Goal: Information Seeking & Learning: Learn about a topic

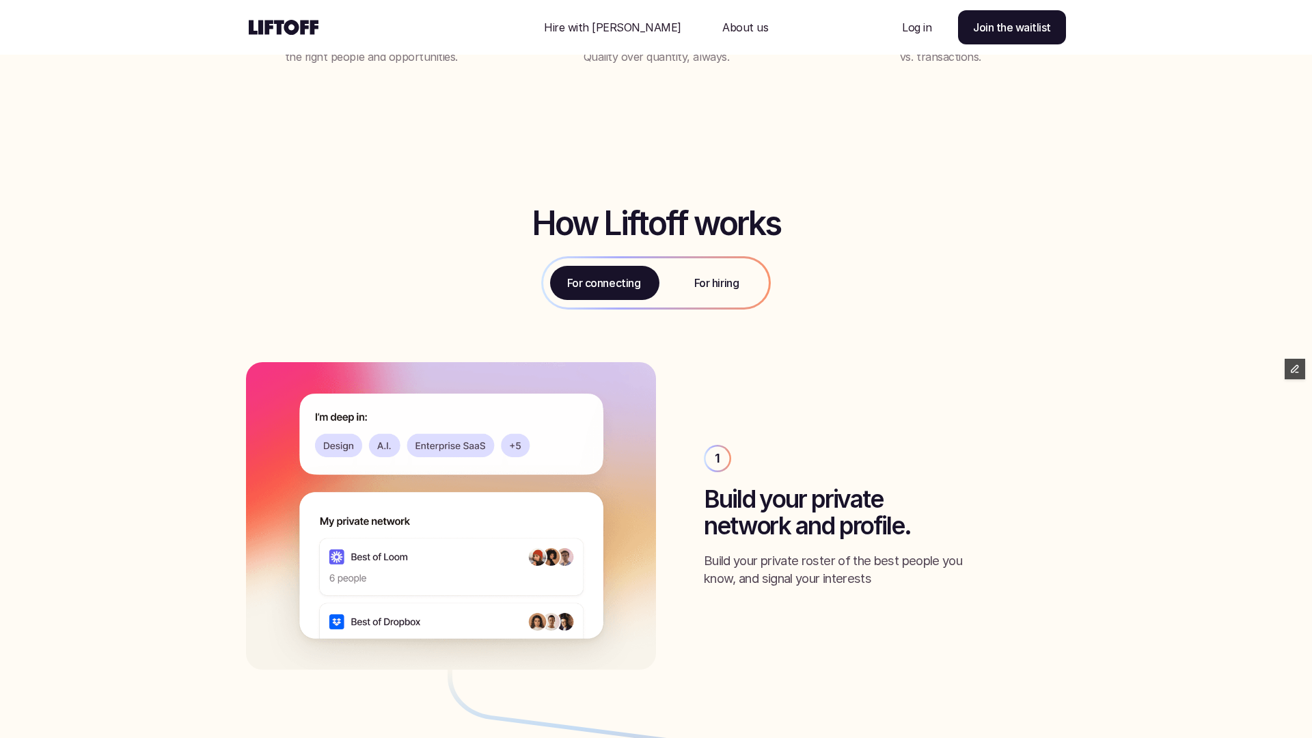
scroll to position [1511, 0]
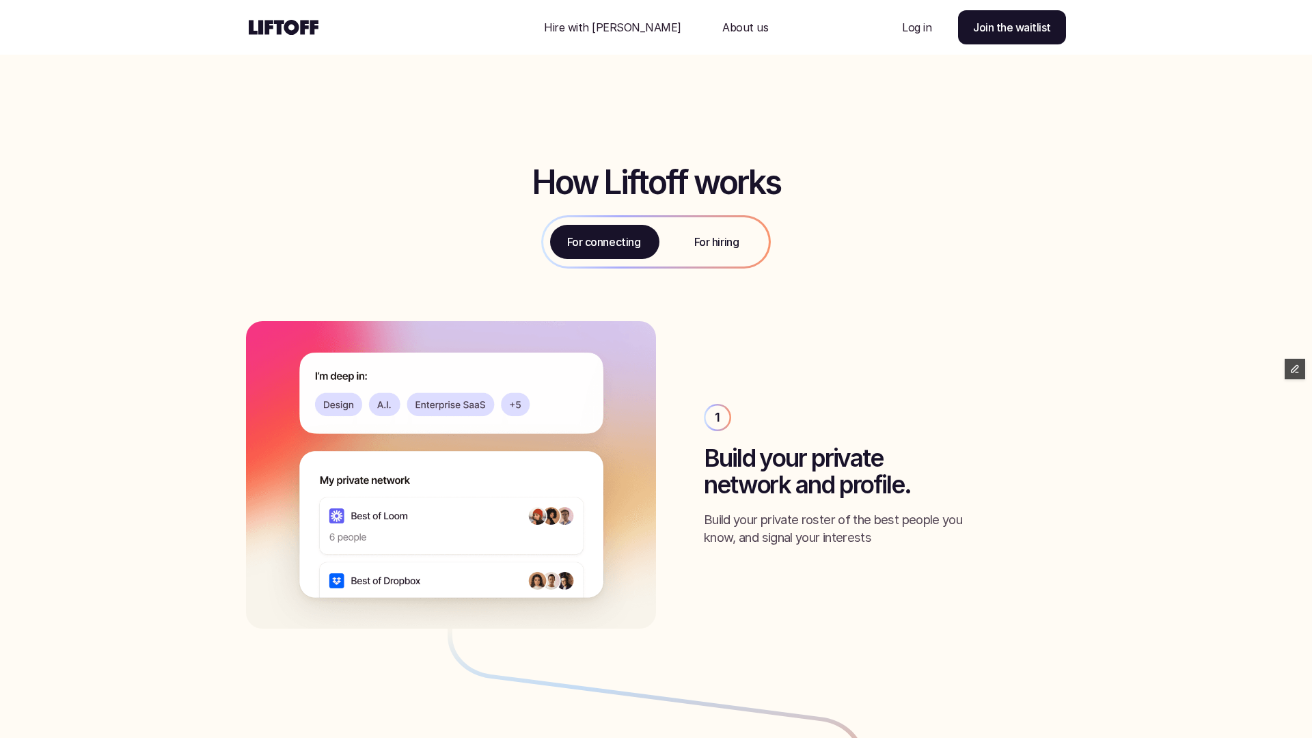
click at [736, 247] on p "For hiring" at bounding box center [716, 242] width 44 height 16
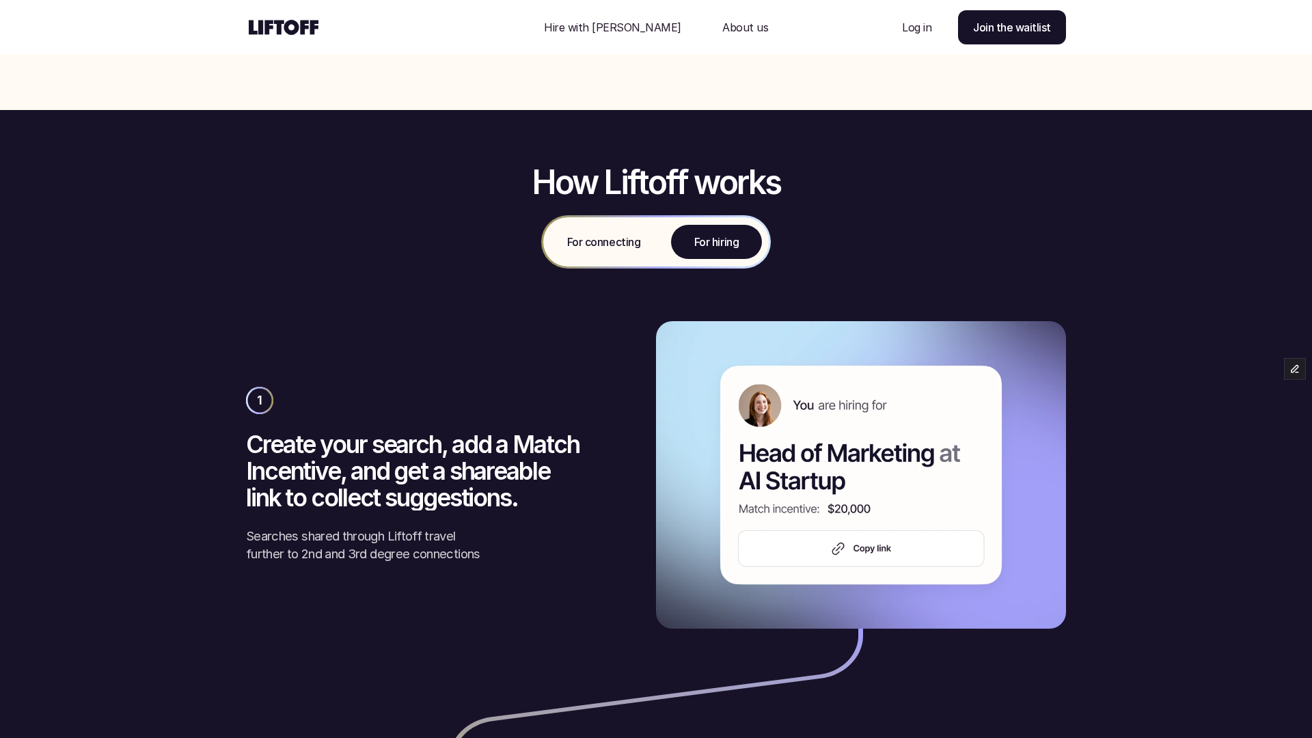
click at [623, 248] on p "For connecting" at bounding box center [603, 242] width 73 height 16
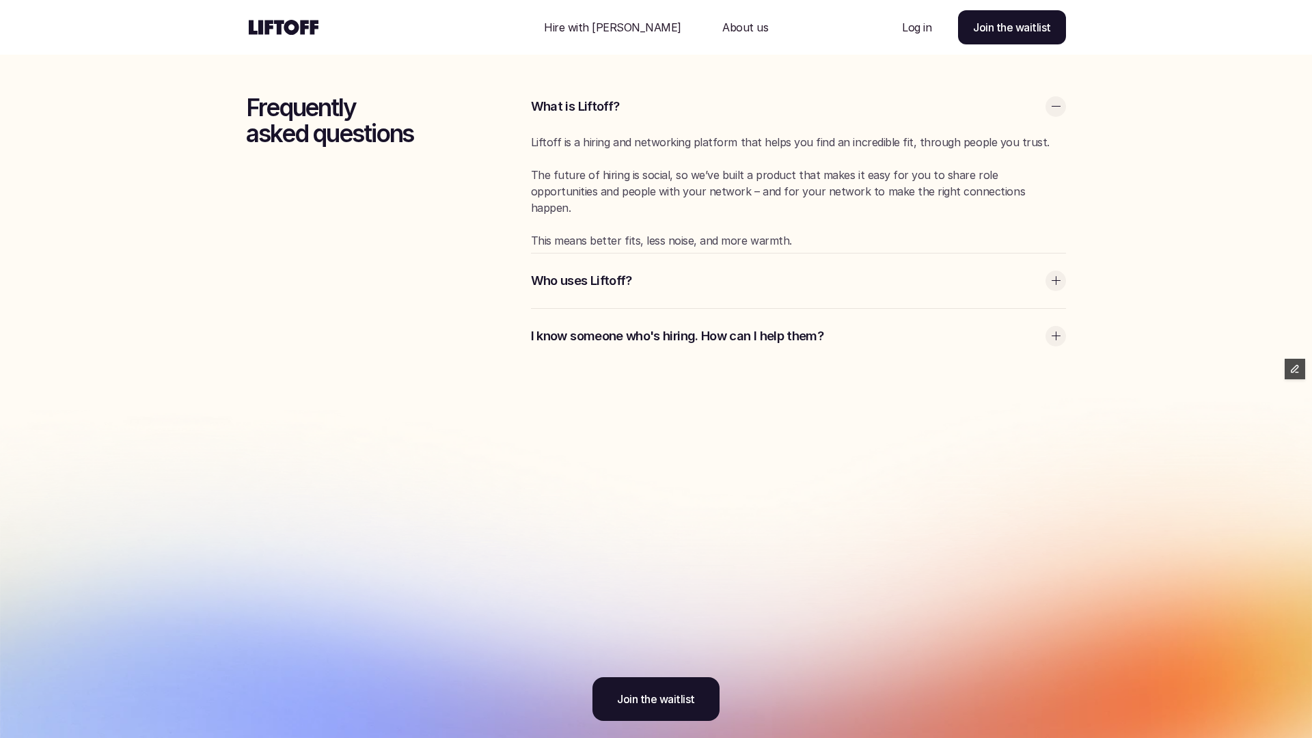
scroll to position [3871, 0]
click at [750, 271] on p "Who uses Liftoff?" at bounding box center [785, 280] width 508 height 18
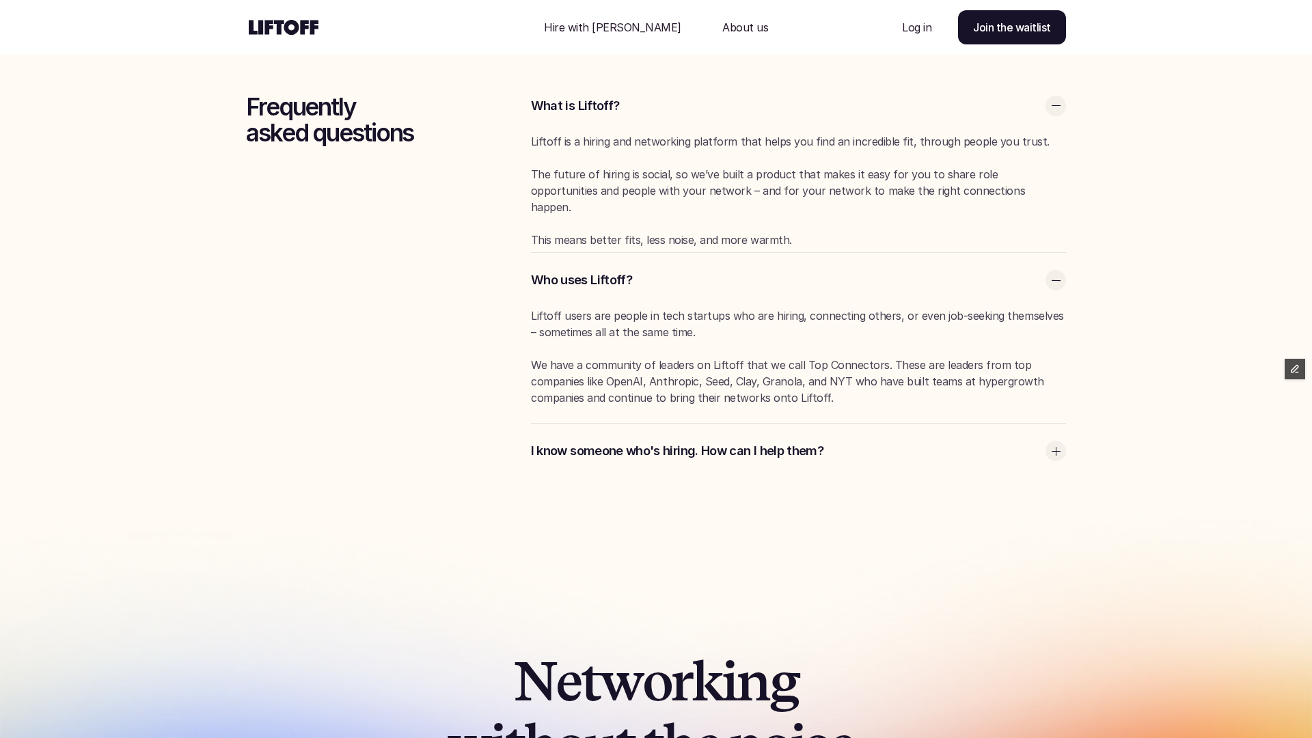
click at [750, 271] on p "Who uses Liftoff?" at bounding box center [785, 280] width 508 height 18
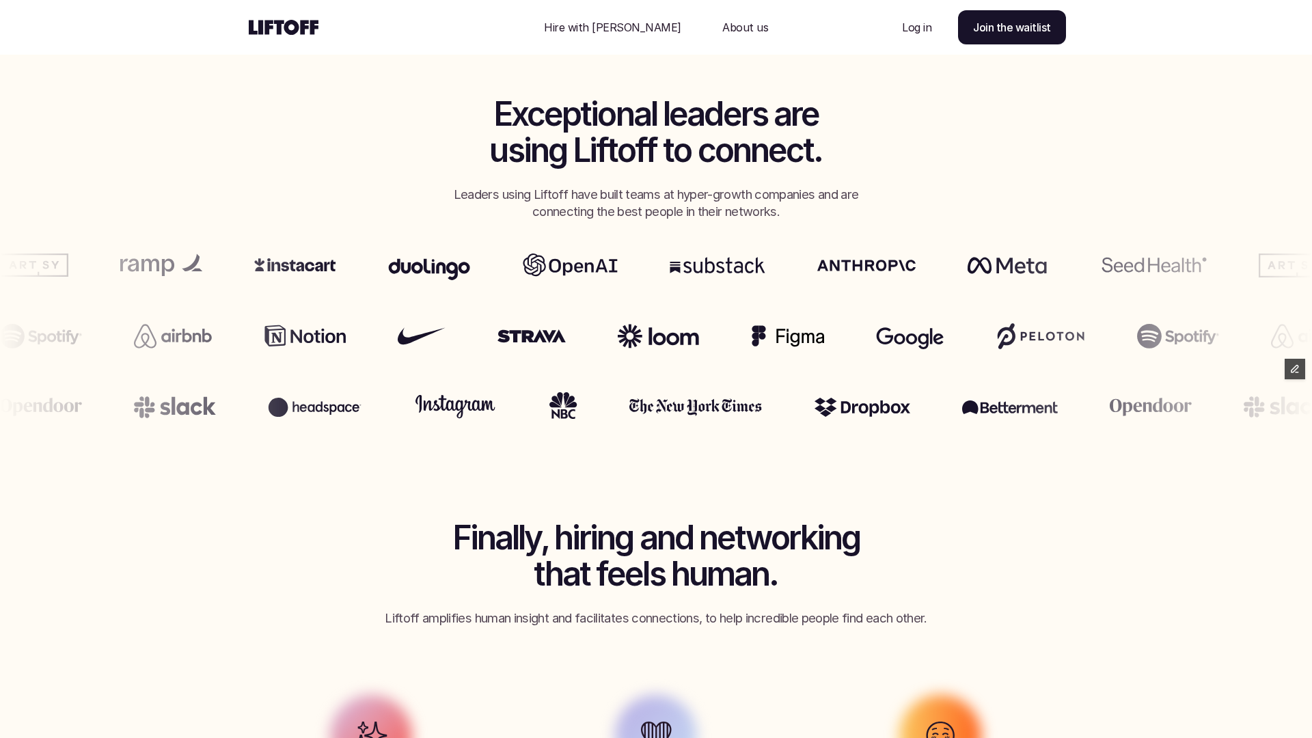
scroll to position [0, 0]
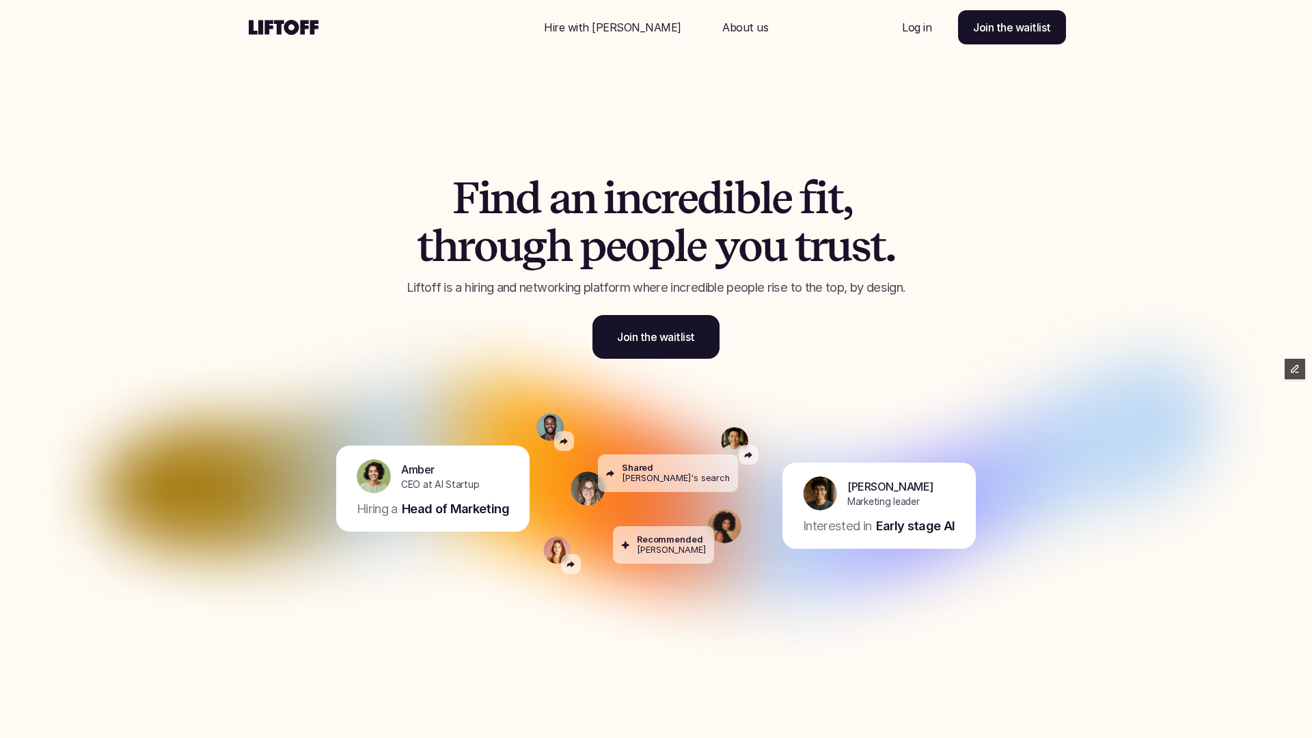
click at [724, 18] on div "Nav Link" at bounding box center [745, 27] width 79 height 33
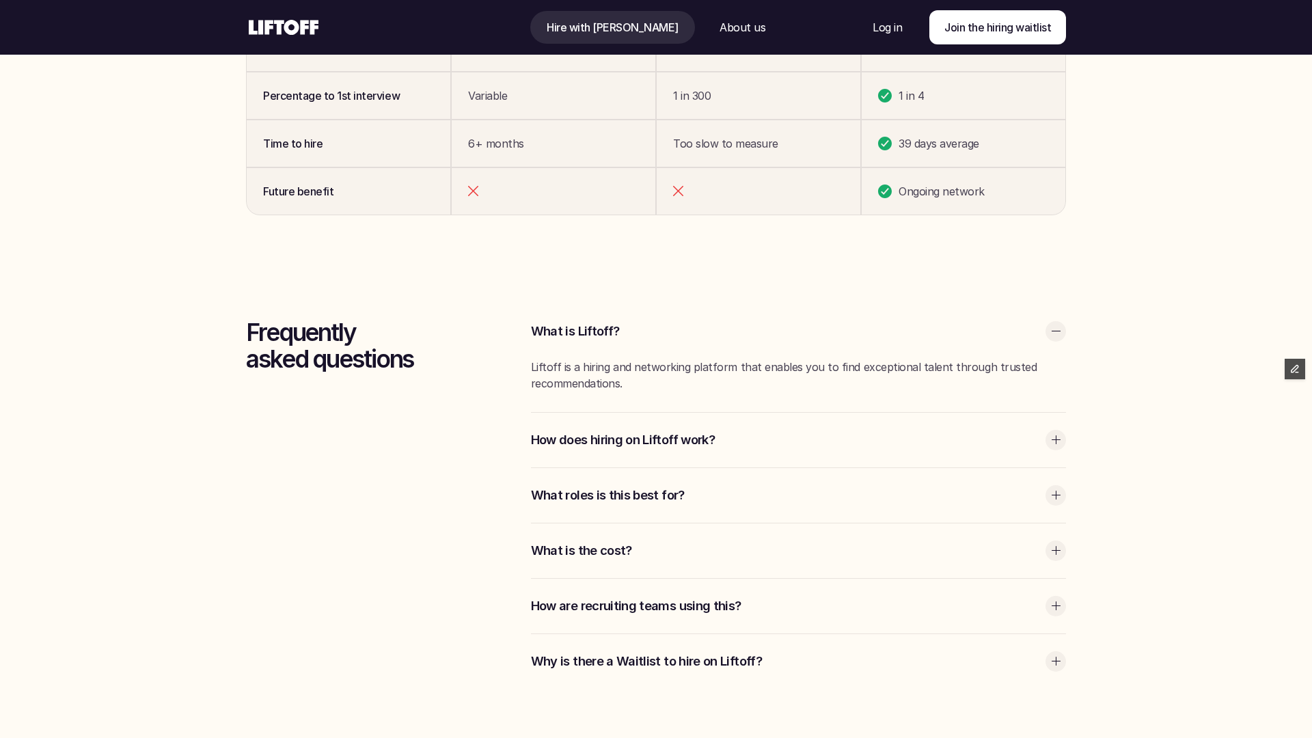
scroll to position [3922, 0]
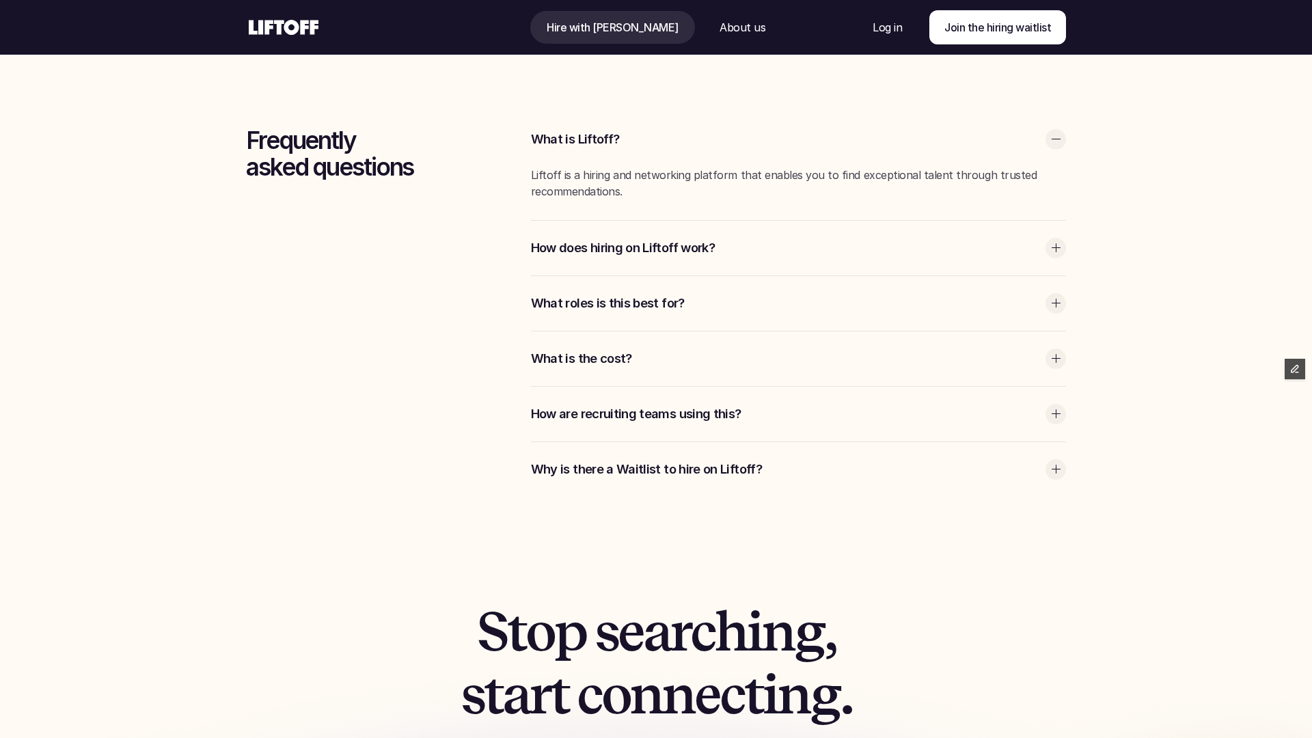
click at [590, 292] on div "What roles is this best for?" at bounding box center [798, 303] width 535 height 55
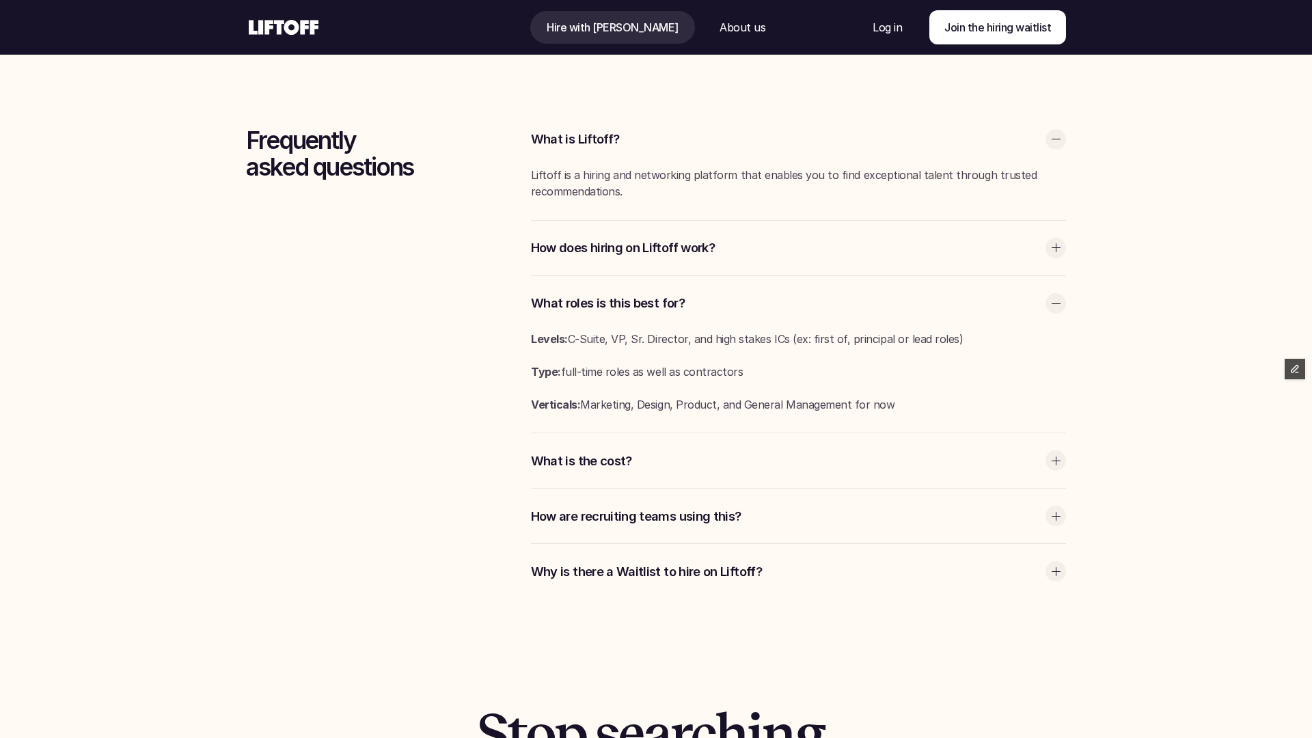
click at [590, 292] on div "What roles is this best for?" at bounding box center [798, 303] width 535 height 55
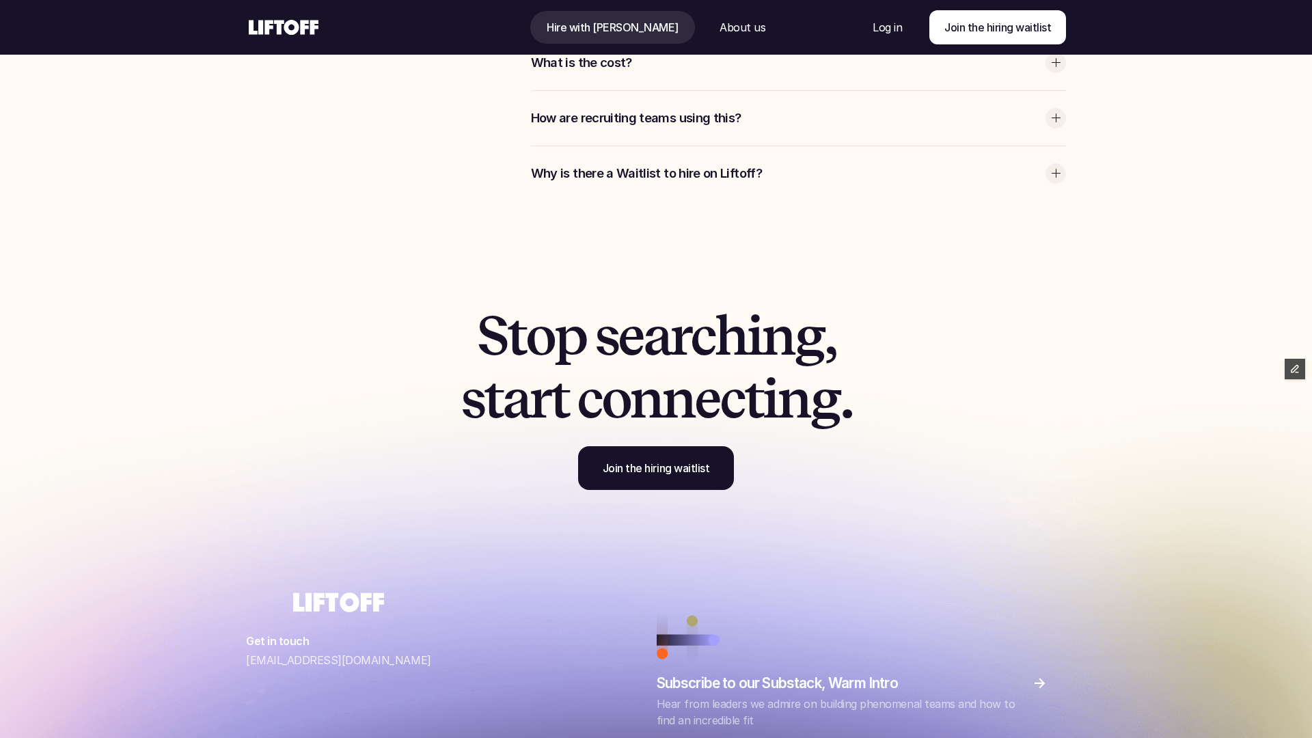
scroll to position [4298, 0]
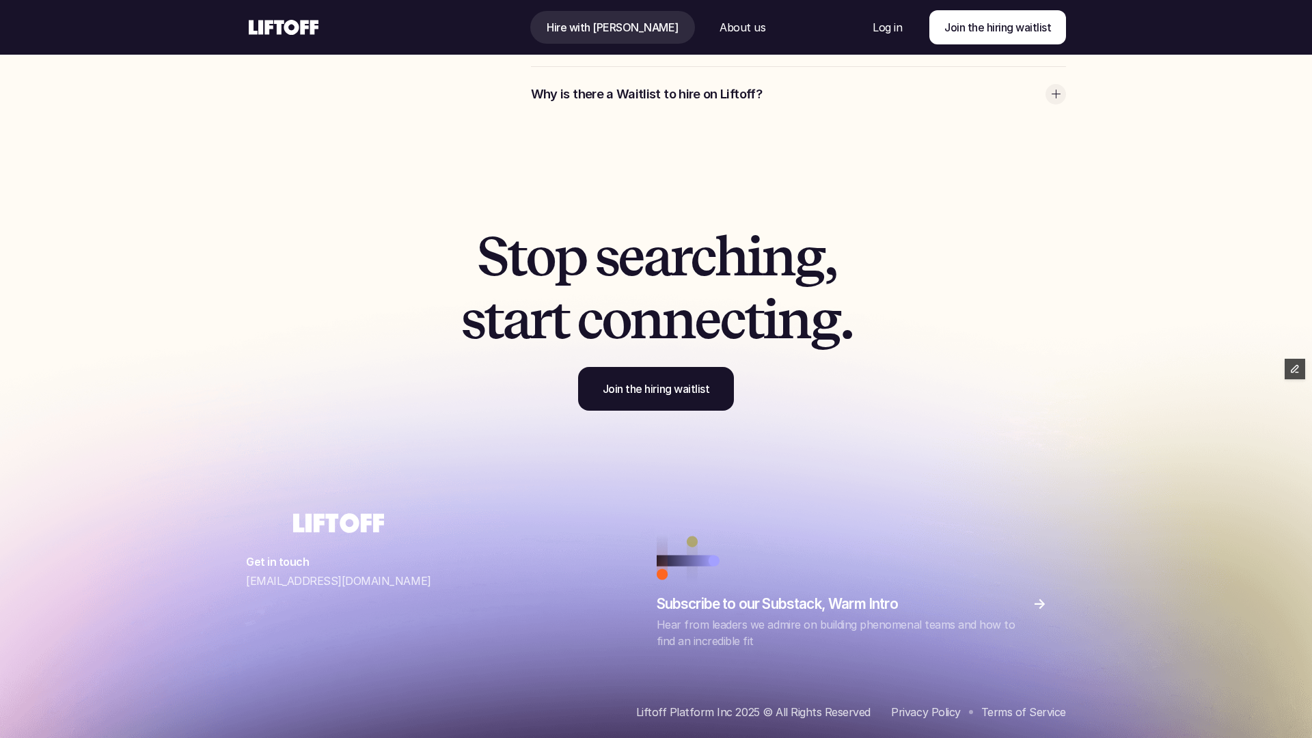
click at [292, 21] on use at bounding box center [284, 27] width 70 height 15
